Goal: Transaction & Acquisition: Purchase product/service

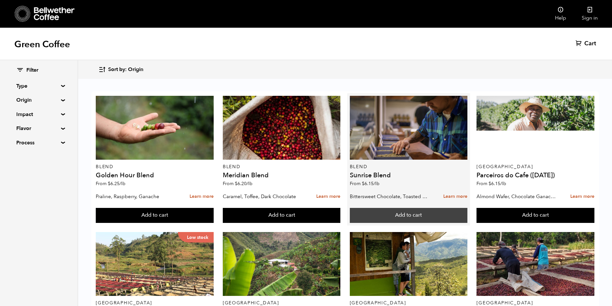
click at [406, 215] on button "Add to cart" at bounding box center [408, 215] width 117 height 15
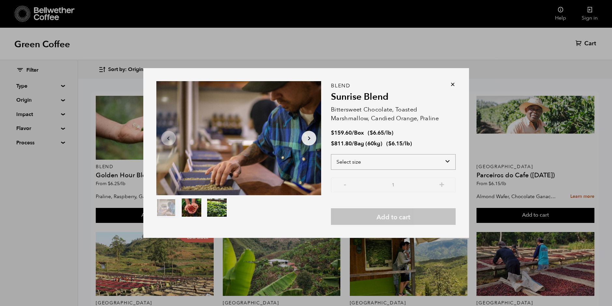
click at [396, 162] on select "Select size Bag (60kg) (132 lbs) Box (24 lbs)" at bounding box center [393, 162] width 125 height 16
select select "bag-3"
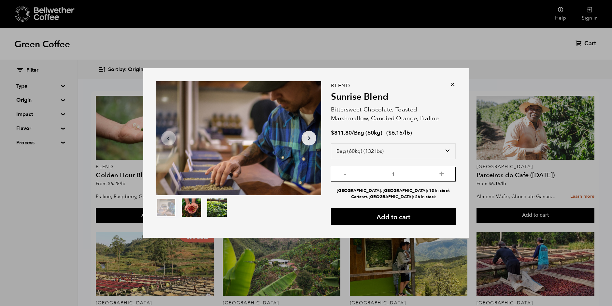
click at [447, 175] on input "1" at bounding box center [393, 174] width 125 height 15
click at [446, 175] on button "+" at bounding box center [441, 173] width 8 height 7
type input "4"
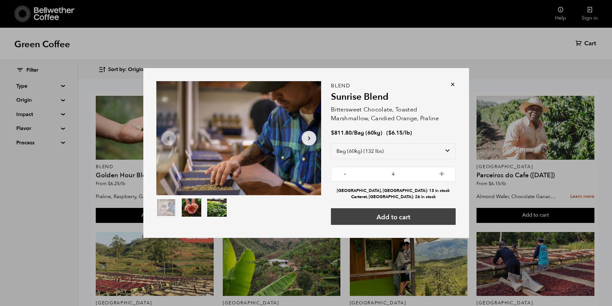
click at [422, 213] on button "Add to cart" at bounding box center [393, 216] width 125 height 17
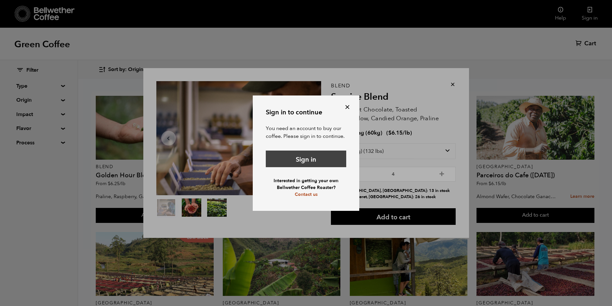
click at [319, 155] on link "Sign in" at bounding box center [306, 158] width 80 height 17
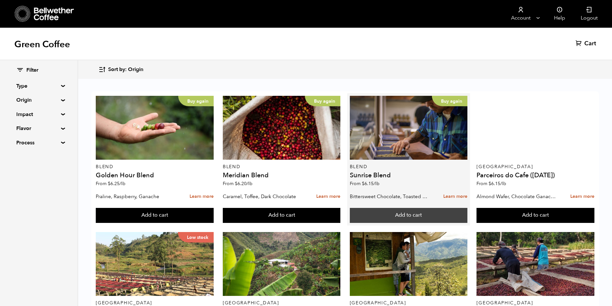
scroll to position [1, 0]
click at [405, 215] on button "Add to cart" at bounding box center [408, 215] width 117 height 15
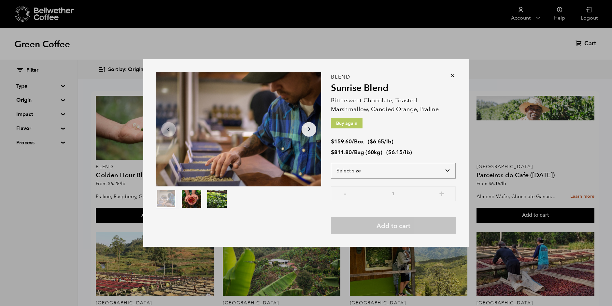
click at [446, 172] on select "Select size Bag (60kg) (132 lbs) Box (24 lbs)" at bounding box center [393, 171] width 125 height 16
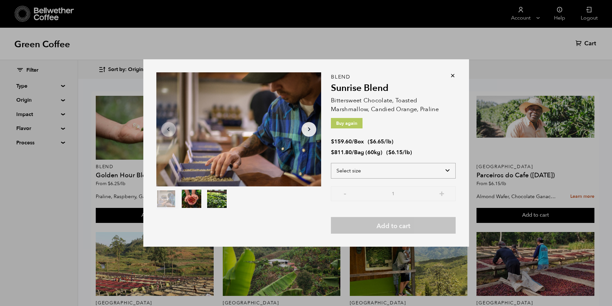
select select "bag-3"
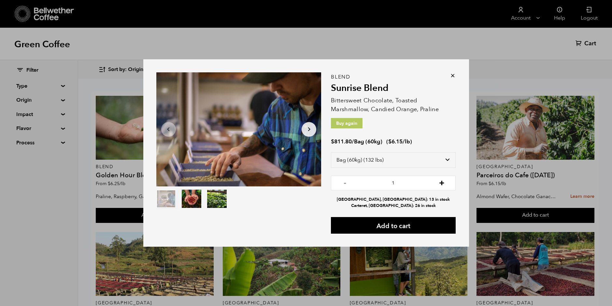
click at [443, 184] on button "+" at bounding box center [441, 182] width 8 height 7
type input "4"
click at [430, 224] on button "Add to cart" at bounding box center [393, 225] width 125 height 17
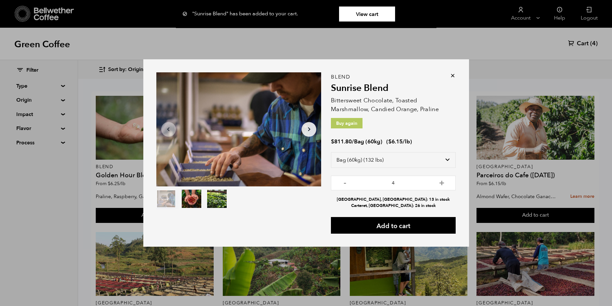
click at [451, 74] on icon at bounding box center [452, 75] width 7 height 7
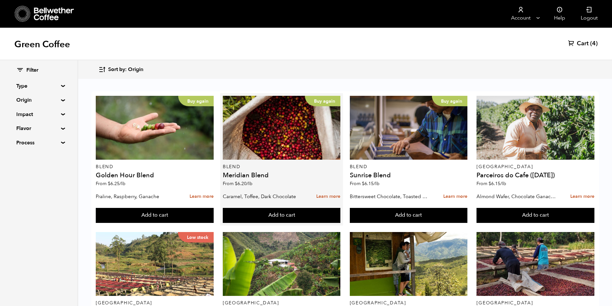
click at [315, 206] on div "Add to cart" at bounding box center [281, 213] width 117 height 20
click at [315, 213] on button "Add to cart" at bounding box center [281, 215] width 117 height 15
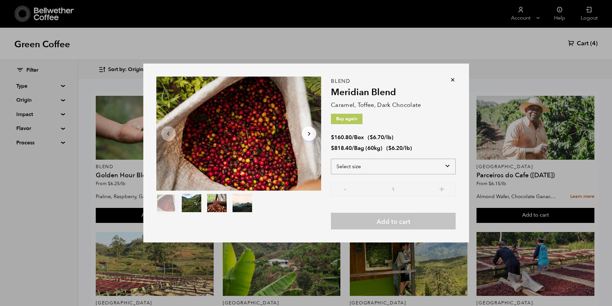
click at [432, 164] on select "Select size Bag (60kg) (132 lbs) Box (24 lbs)" at bounding box center [393, 166] width 125 height 16
select select "bag-3"
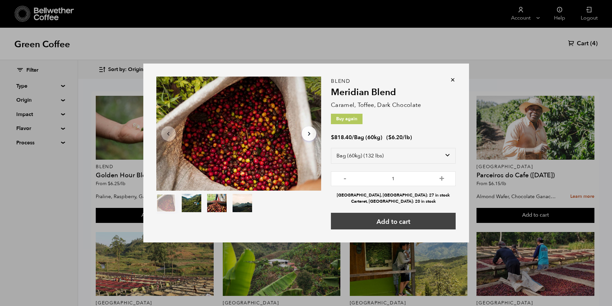
click at [433, 224] on button "Add to cart" at bounding box center [393, 221] width 125 height 17
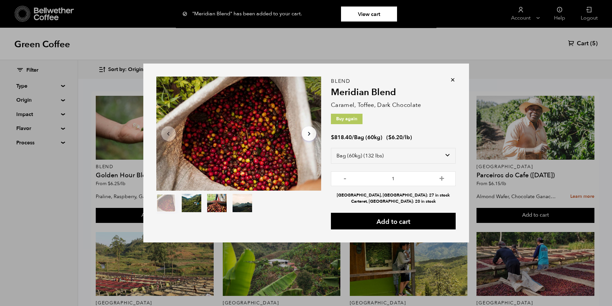
click at [455, 80] on icon at bounding box center [452, 79] width 7 height 7
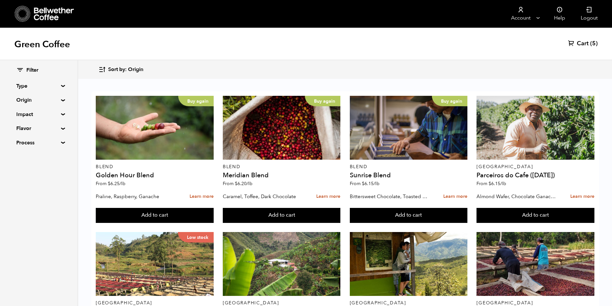
scroll to position [307, 0]
click at [61, 100] on summary "Origin" at bounding box center [38, 100] width 45 height 8
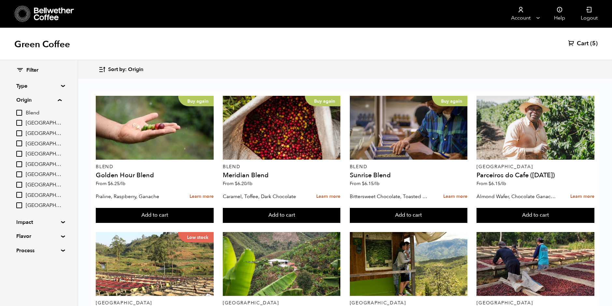
click at [33, 165] on span "Ethiopia" at bounding box center [44, 164] width 36 height 7
click at [0, 0] on input "Ethiopia" at bounding box center [0, 0] width 0 height 0
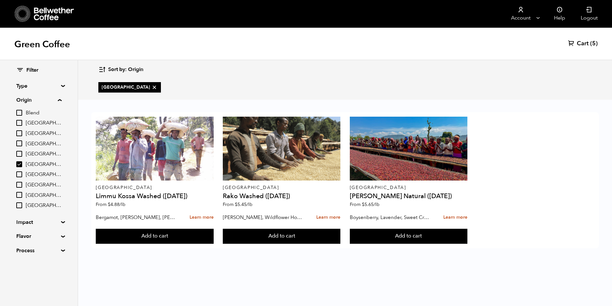
scroll to position [0, 0]
click at [33, 163] on span "Ethiopia" at bounding box center [44, 164] width 36 height 7
click at [0, 0] on input "Ethiopia" at bounding box center [0, 0] width 0 height 0
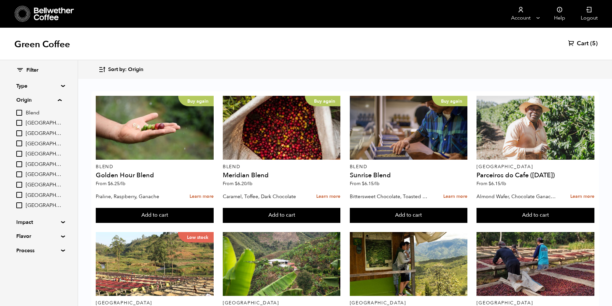
click at [17, 164] on input "Ethiopia" at bounding box center [19, 164] width 6 height 6
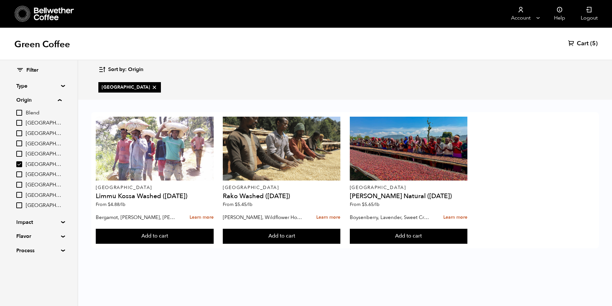
click at [17, 164] on input "Ethiopia" at bounding box center [19, 164] width 6 height 6
checkbox input "false"
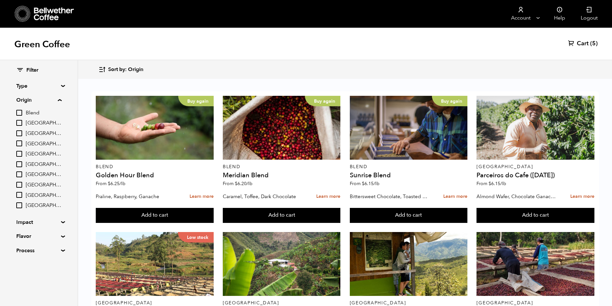
click at [17, 183] on input "Peru" at bounding box center [19, 185] width 6 height 6
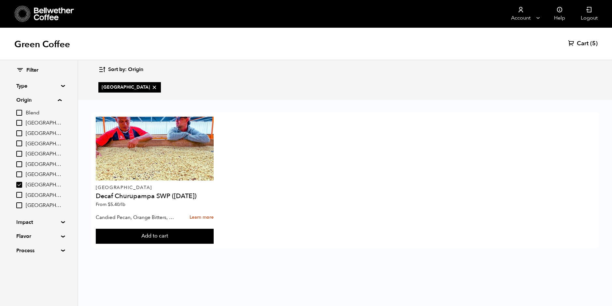
click at [20, 184] on input "Peru" at bounding box center [19, 185] width 6 height 6
checkbox input "false"
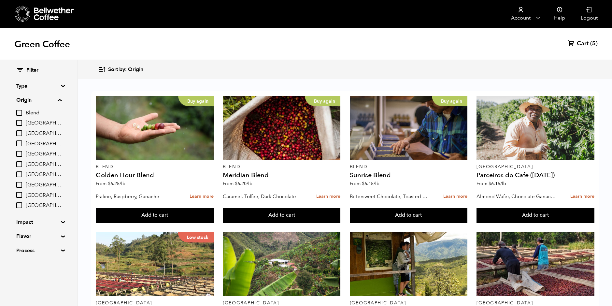
click at [22, 114] on input "Blend" at bounding box center [19, 113] width 6 height 6
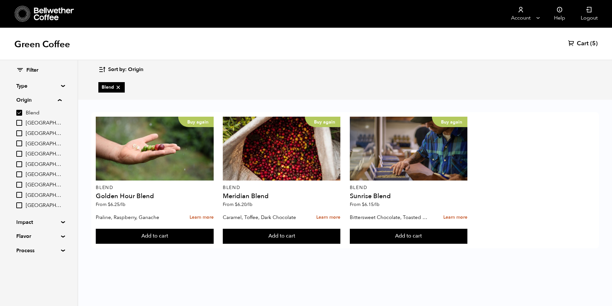
click at [20, 116] on input "Blend" at bounding box center [19, 113] width 6 height 6
checkbox input "false"
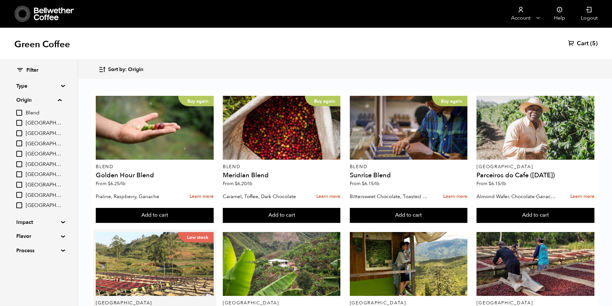
scroll to position [319, 0]
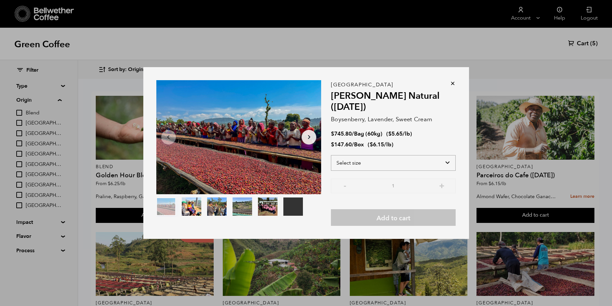
click at [390, 158] on select "Select size Bag (60kg) (132 lbs) Box (24 lbs)" at bounding box center [393, 163] width 125 height 16
select select "bag-3"
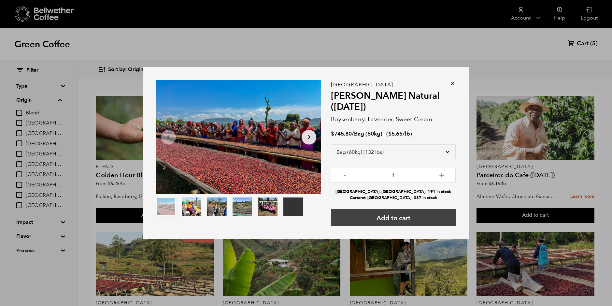
click at [413, 222] on button "Add to cart" at bounding box center [393, 217] width 125 height 17
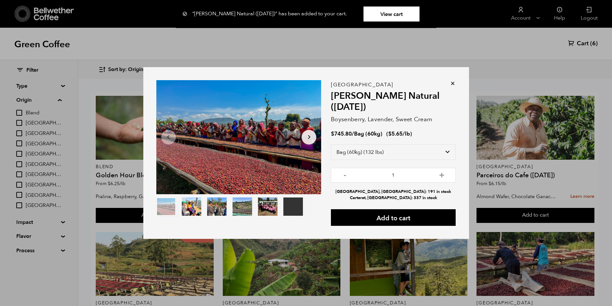
click at [454, 81] on icon at bounding box center [452, 83] width 7 height 7
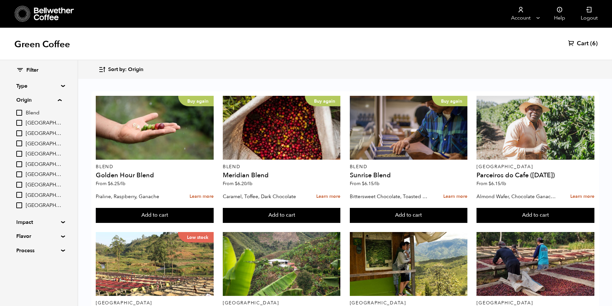
click at [586, 43] on span "Cart" at bounding box center [582, 44] width 12 height 8
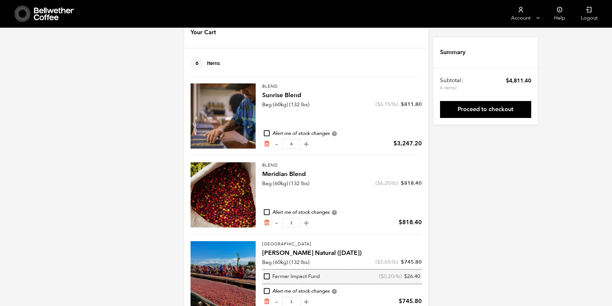
scroll to position [37, 0]
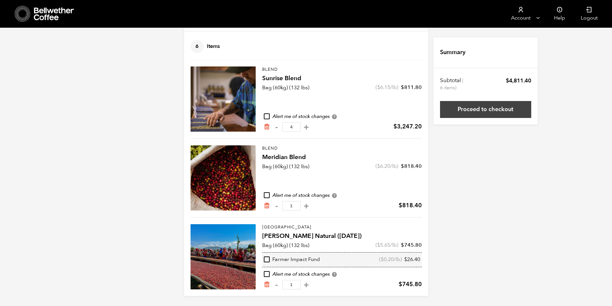
click at [478, 108] on link "Proceed to checkout" at bounding box center [485, 109] width 91 height 17
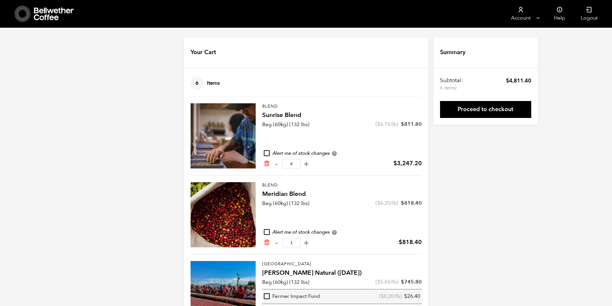
scroll to position [37, 0]
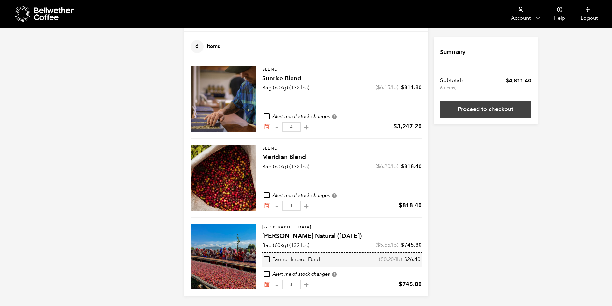
click at [497, 107] on link "Proceed to checkout" at bounding box center [485, 109] width 91 height 17
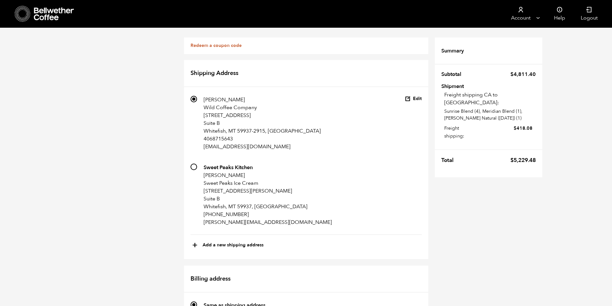
scroll to position [240, 0]
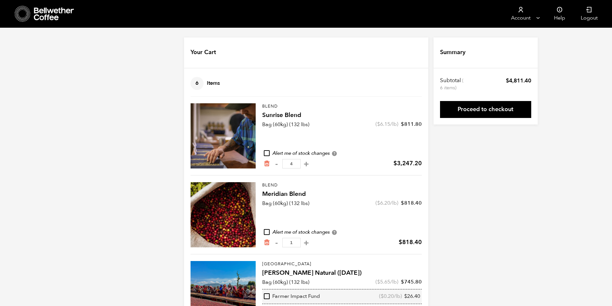
scroll to position [37, 0]
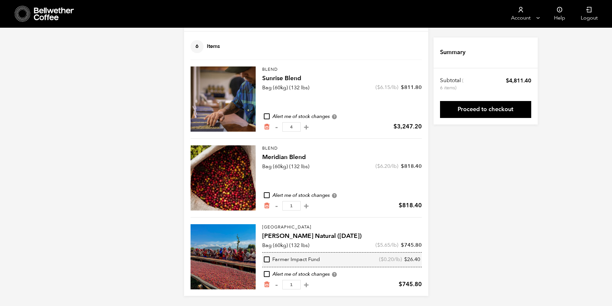
click at [277, 126] on button "-" at bounding box center [276, 127] width 8 height 7
type input "3"
click at [516, 111] on link "Proceed to checkout" at bounding box center [485, 109] width 91 height 17
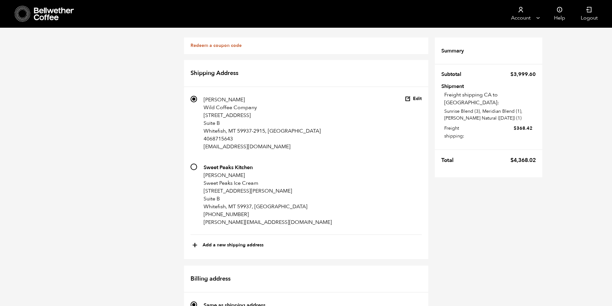
scroll to position [537, 0]
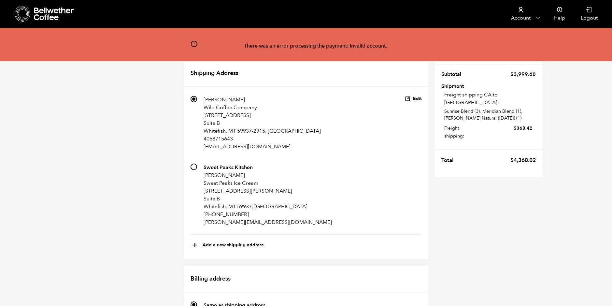
scroll to position [339, 0]
radio input "true"
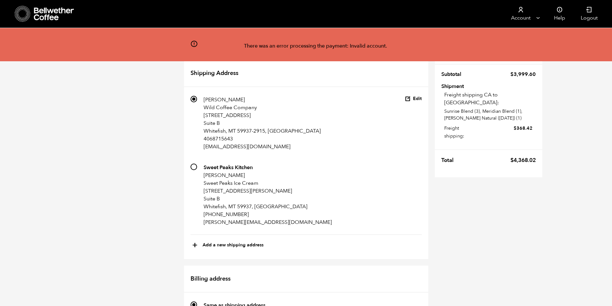
radio input "true"
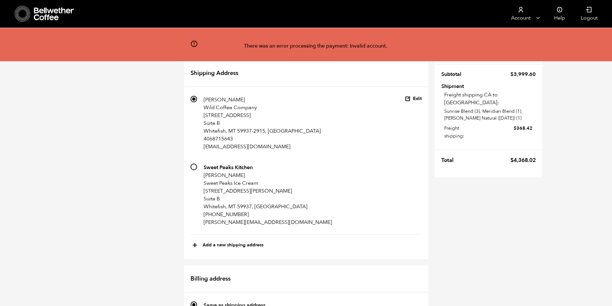
checkbox input "true"
